Goal: Entertainment & Leisure: Consume media (video, audio)

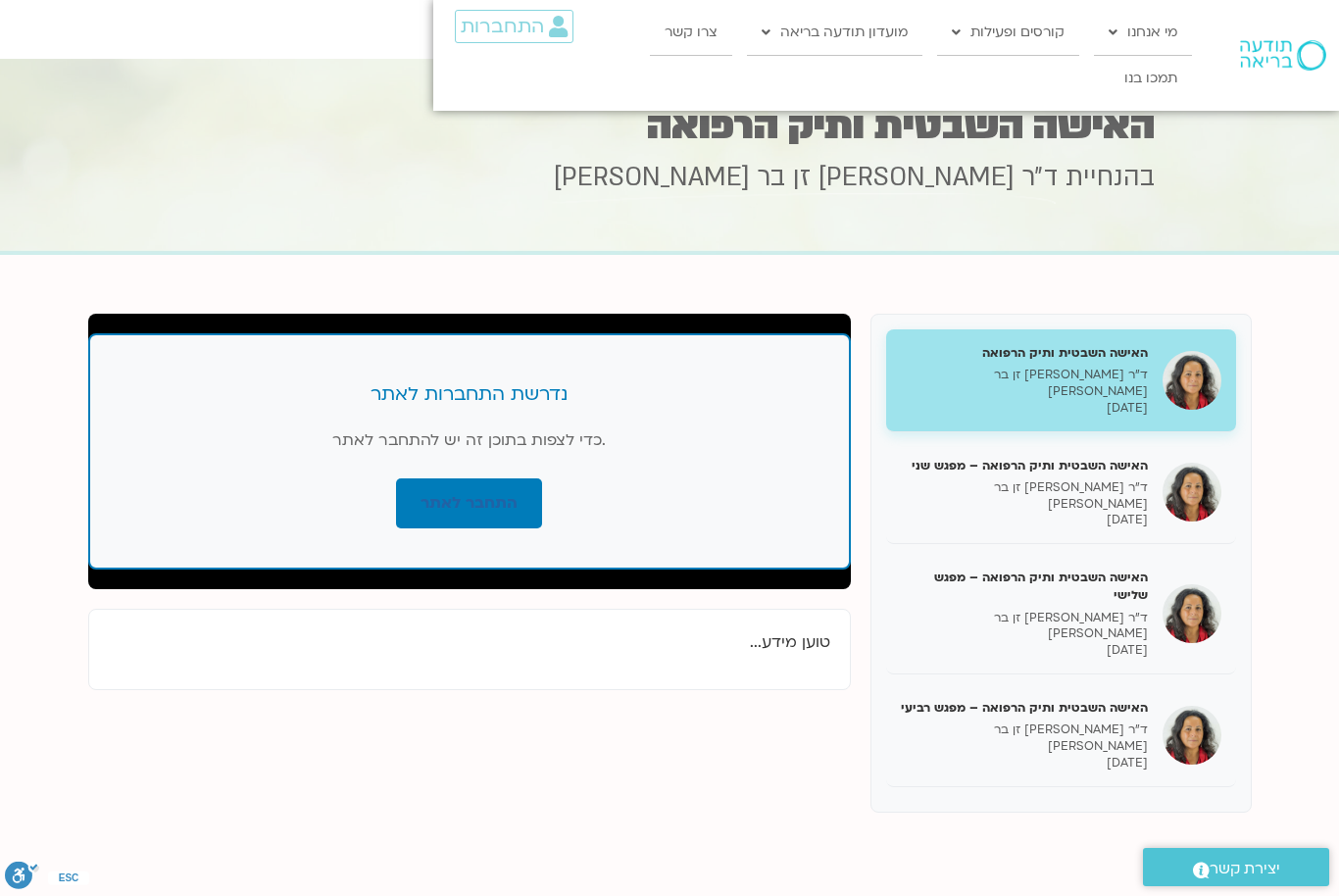
scroll to position [109, 0]
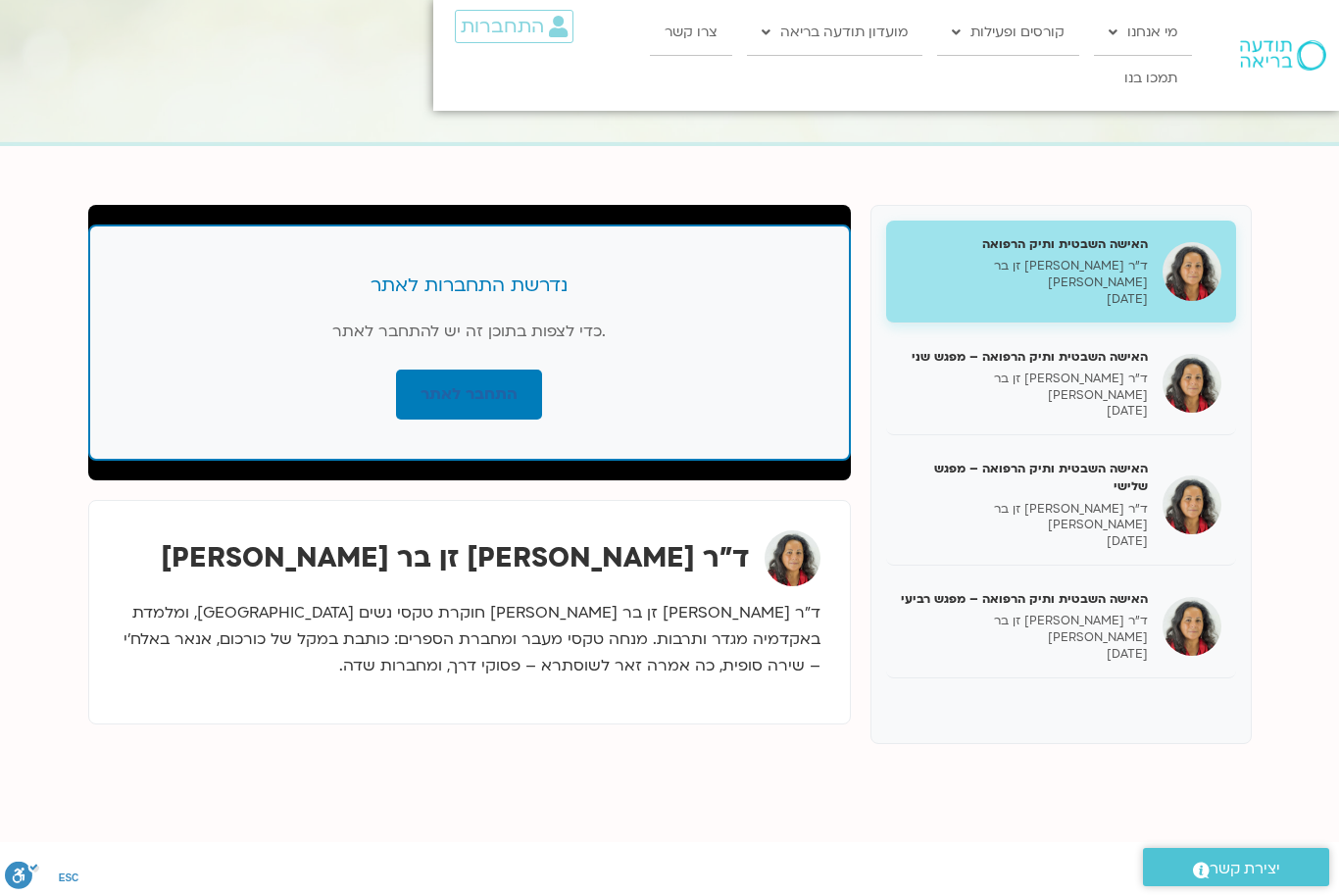
click at [664, 403] on p "[DATE]" at bounding box center [1024, 411] width 247 height 17
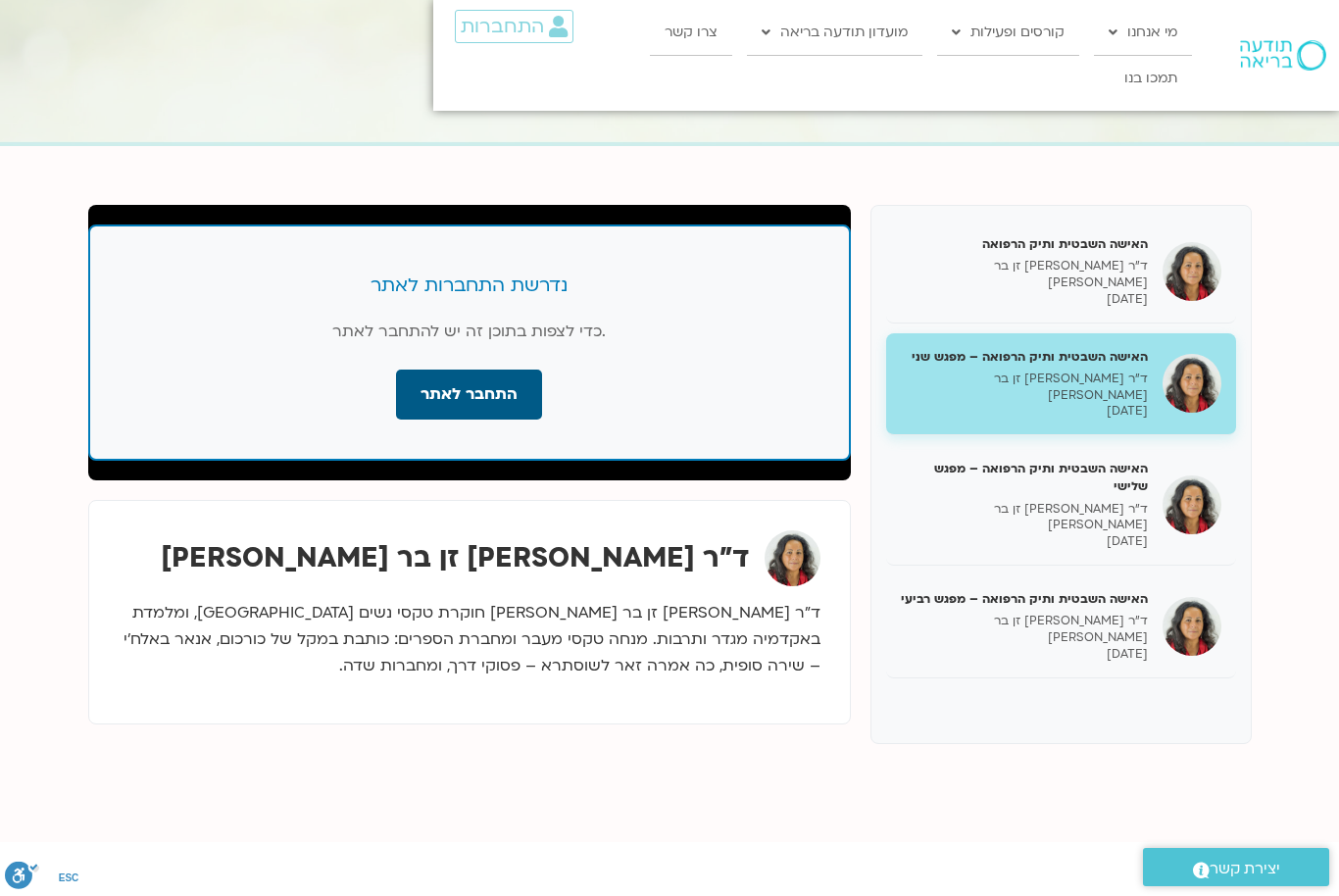
click at [490, 409] on link "התחבר לאתר" at bounding box center [468, 394] width 146 height 50
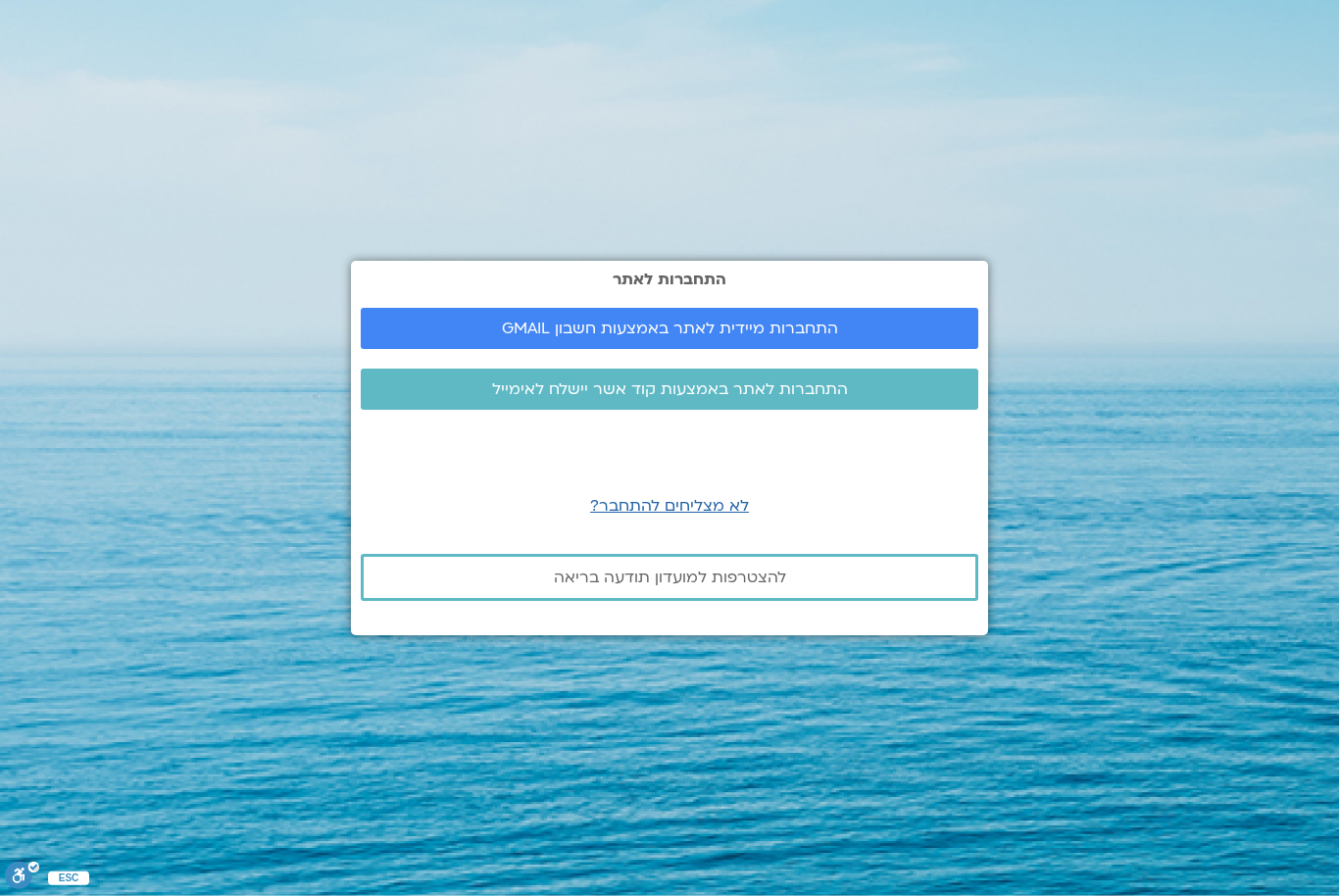
click at [561, 337] on span "התחברות מיידית לאתר באמצעות חשבון GMAIL" at bounding box center [670, 329] width 336 height 18
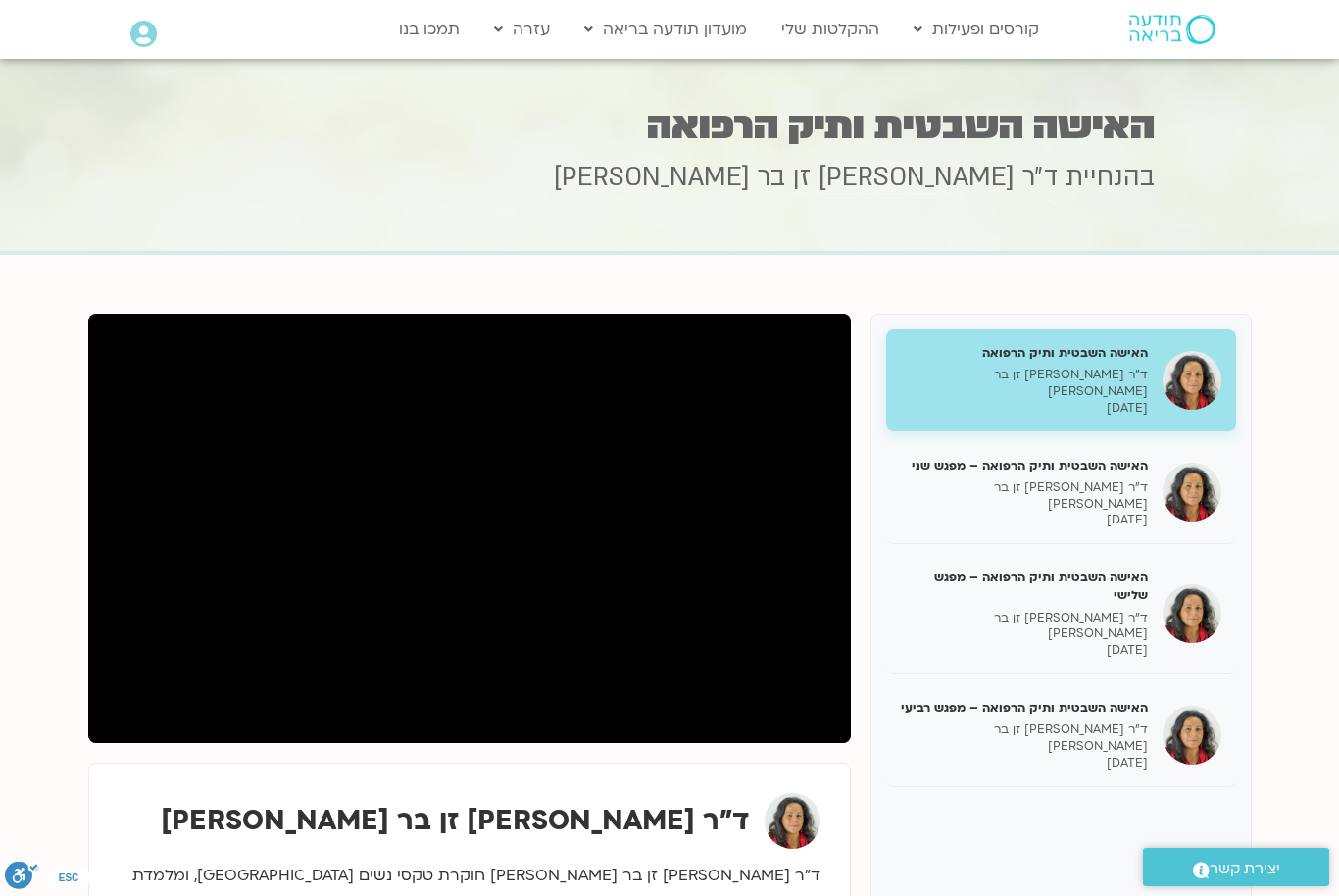
click at [999, 456] on h5 "האישה השבטית ותיק הרפואה – מפגש שני" at bounding box center [1024, 465] width 247 height 18
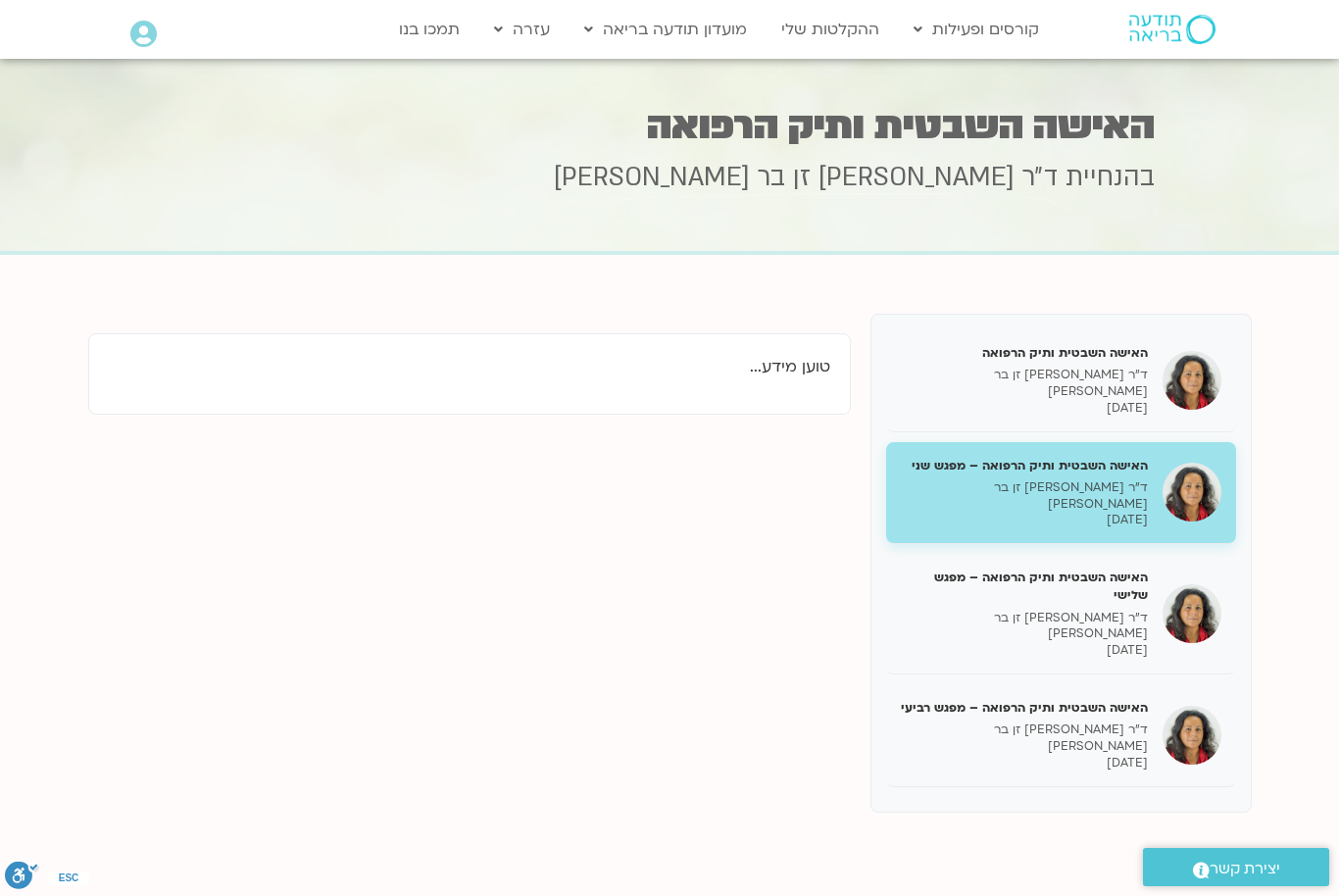
click at [1030, 462] on div "האישה השבטית ותיק הרפואה – מפגש שני ד״ר [PERSON_NAME] זן בר [PERSON_NAME] [DATE]" at bounding box center [1024, 492] width 247 height 72
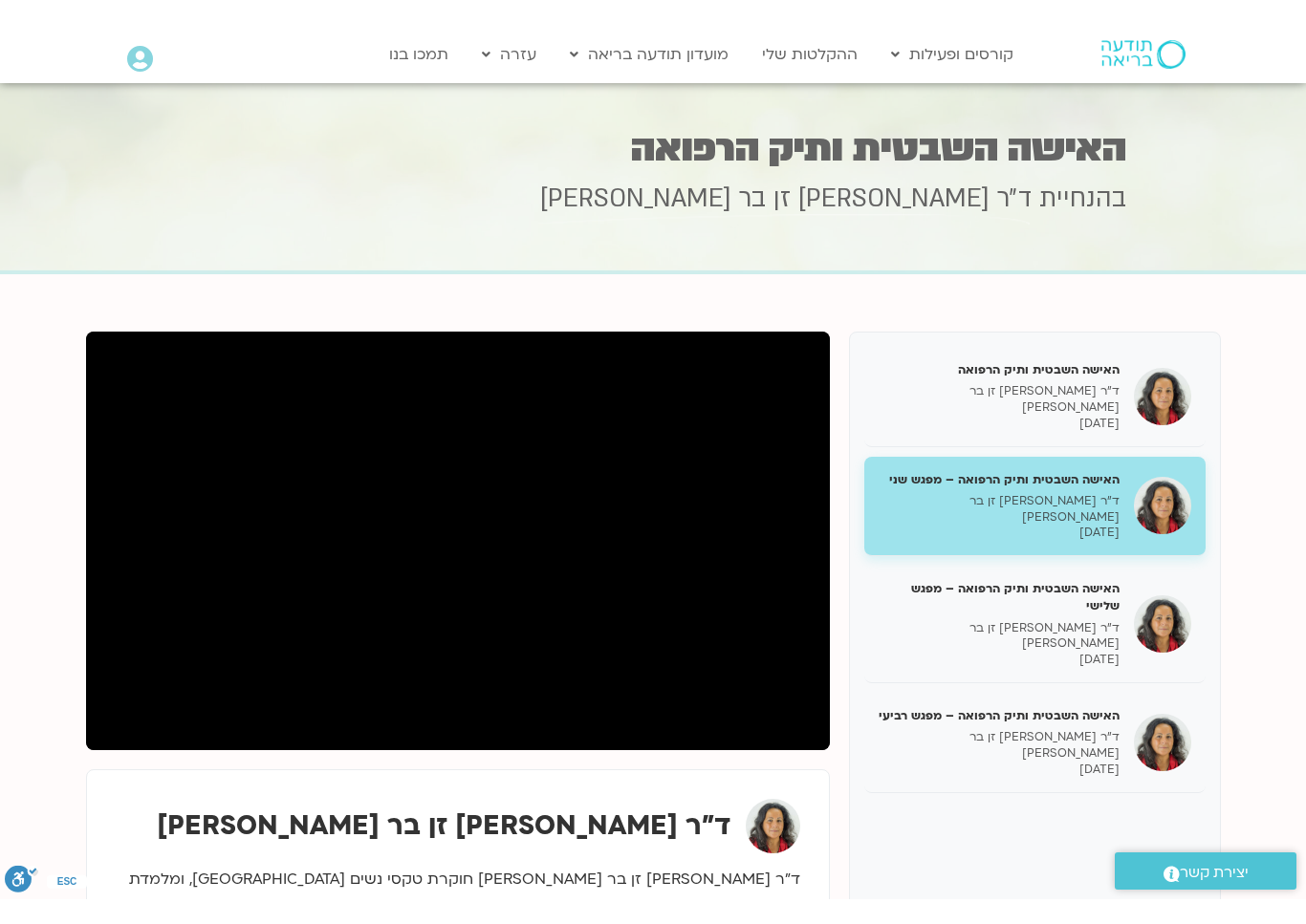
scroll to position [23, 0]
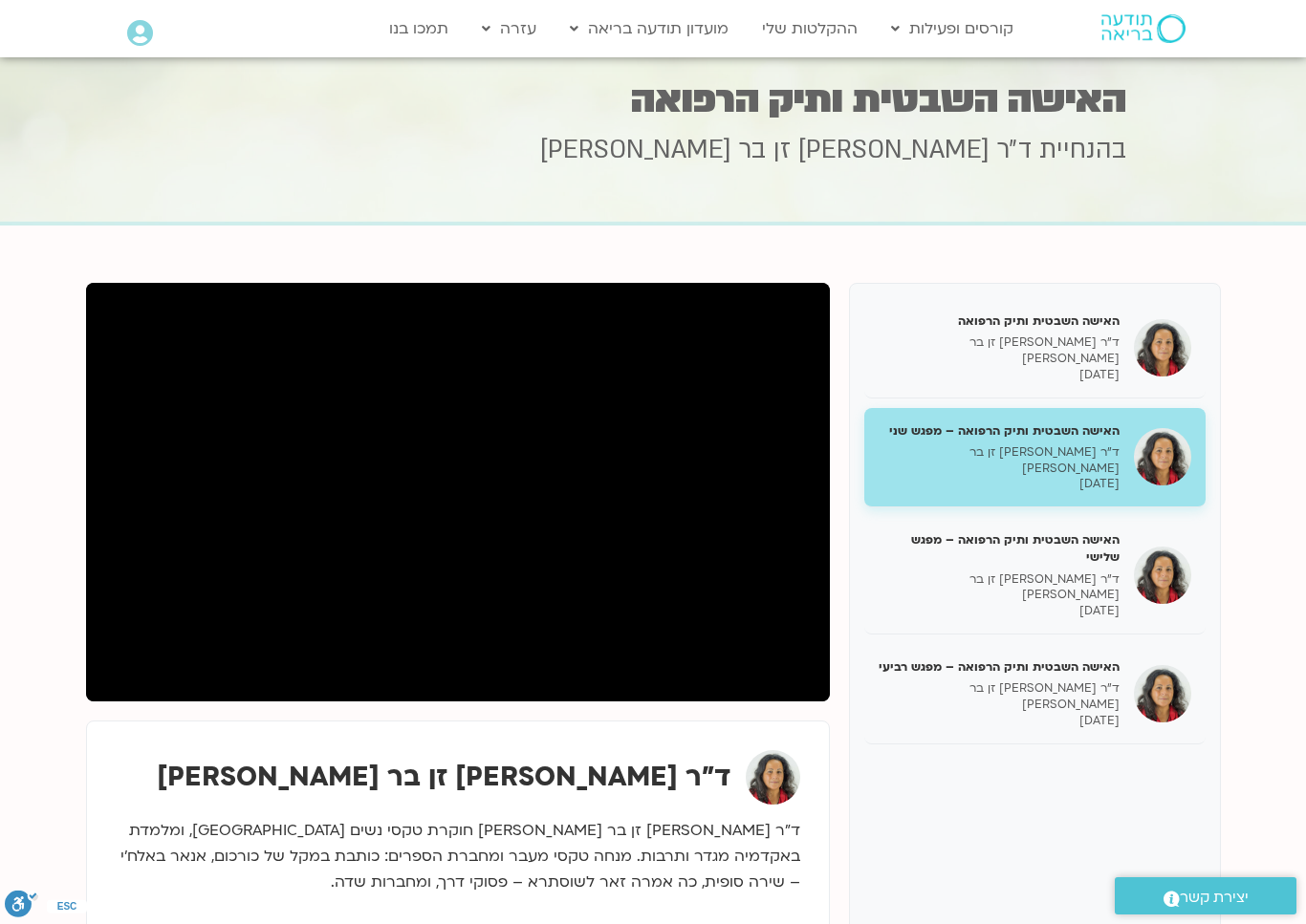
click at [943, 873] on html "דלג לתוכן Main Menu קורסים ופעילות לוח שידורים התכניות שלי קורסים ההקלטות שלי מ…" at bounding box center [653, 843] width 1306 height 1733
